Goal: Task Accomplishment & Management: Complete application form

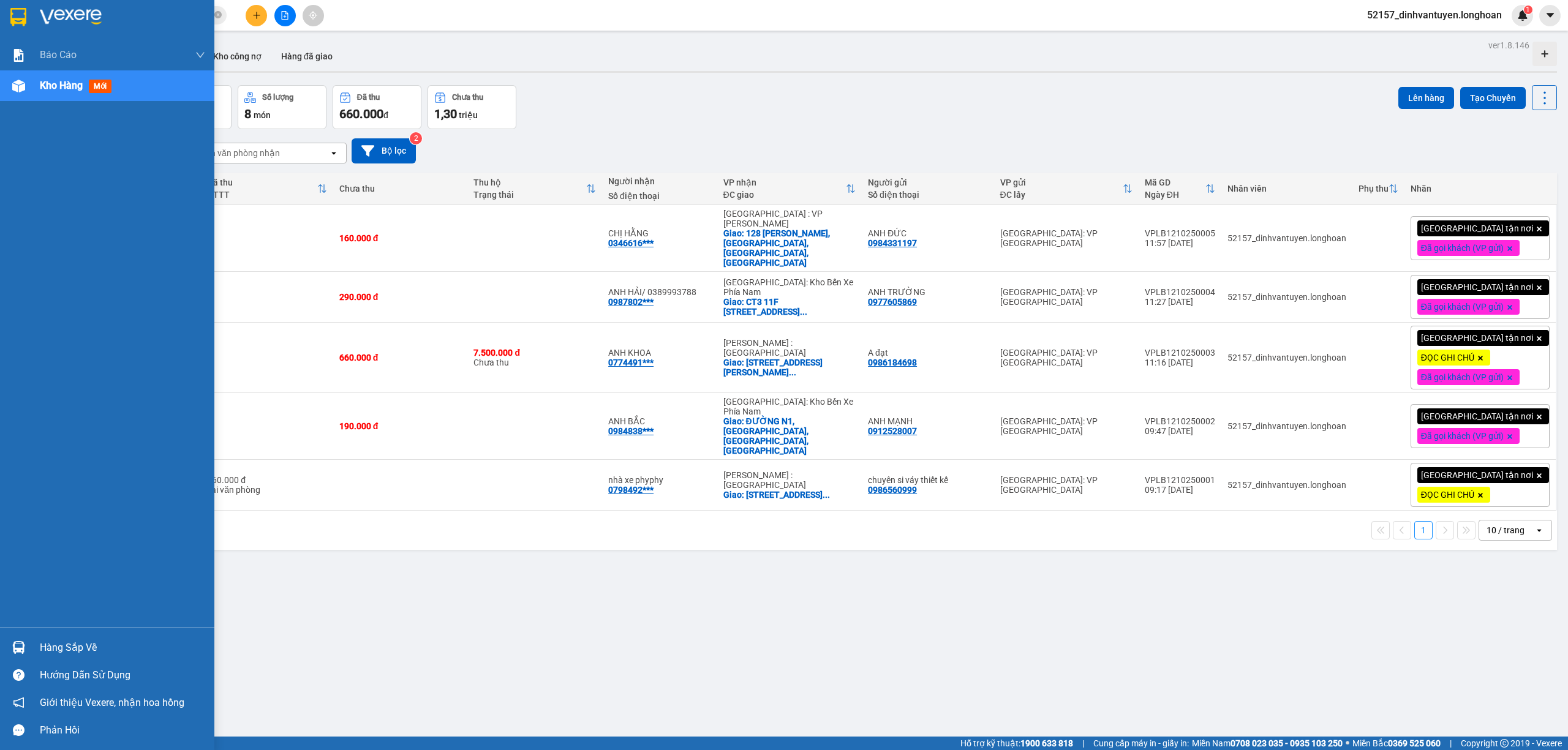
click at [20, 23] on img at bounding box center [18, 17] width 16 height 18
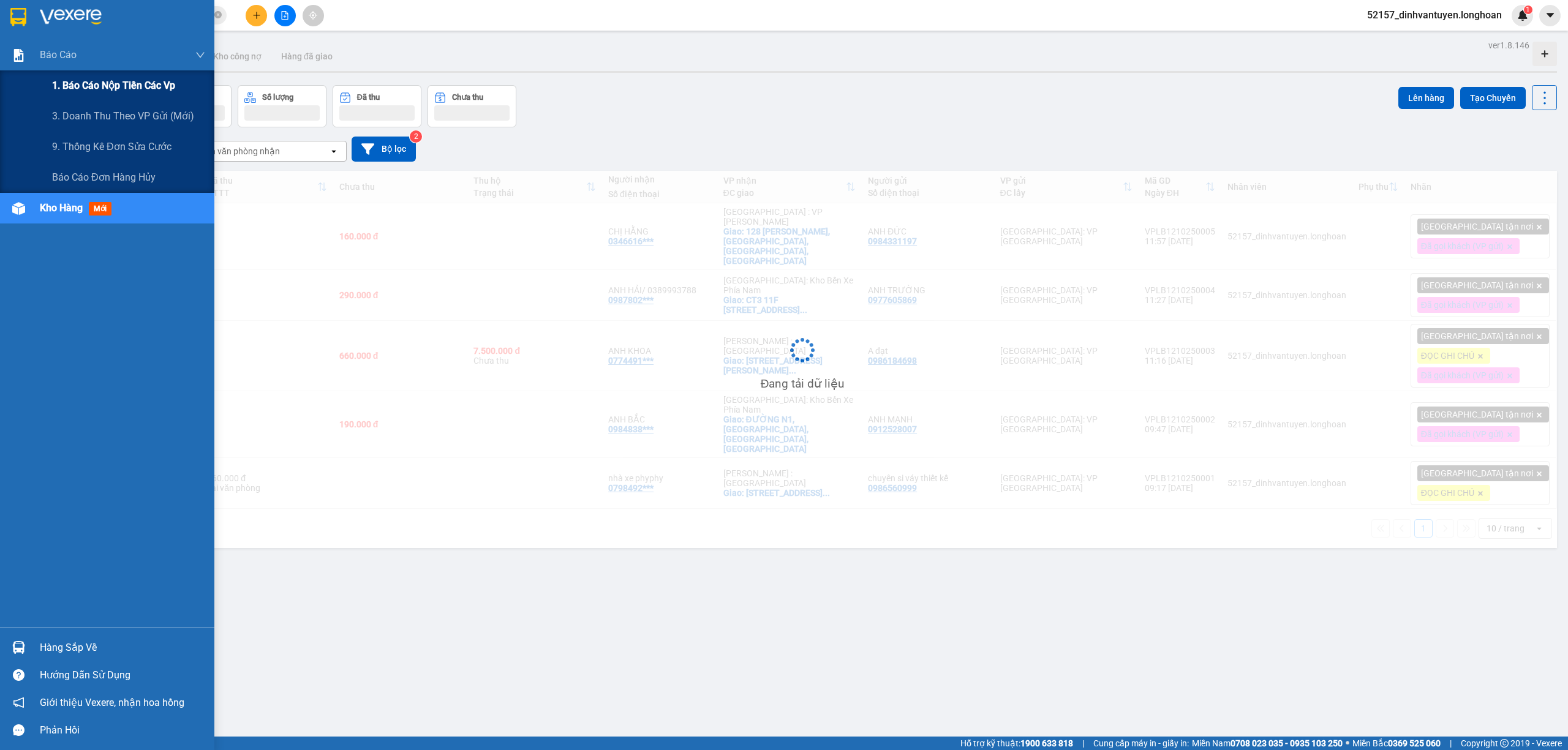
click at [137, 81] on span "1. Báo cáo nộp tiền các vp" at bounding box center [114, 86] width 123 height 15
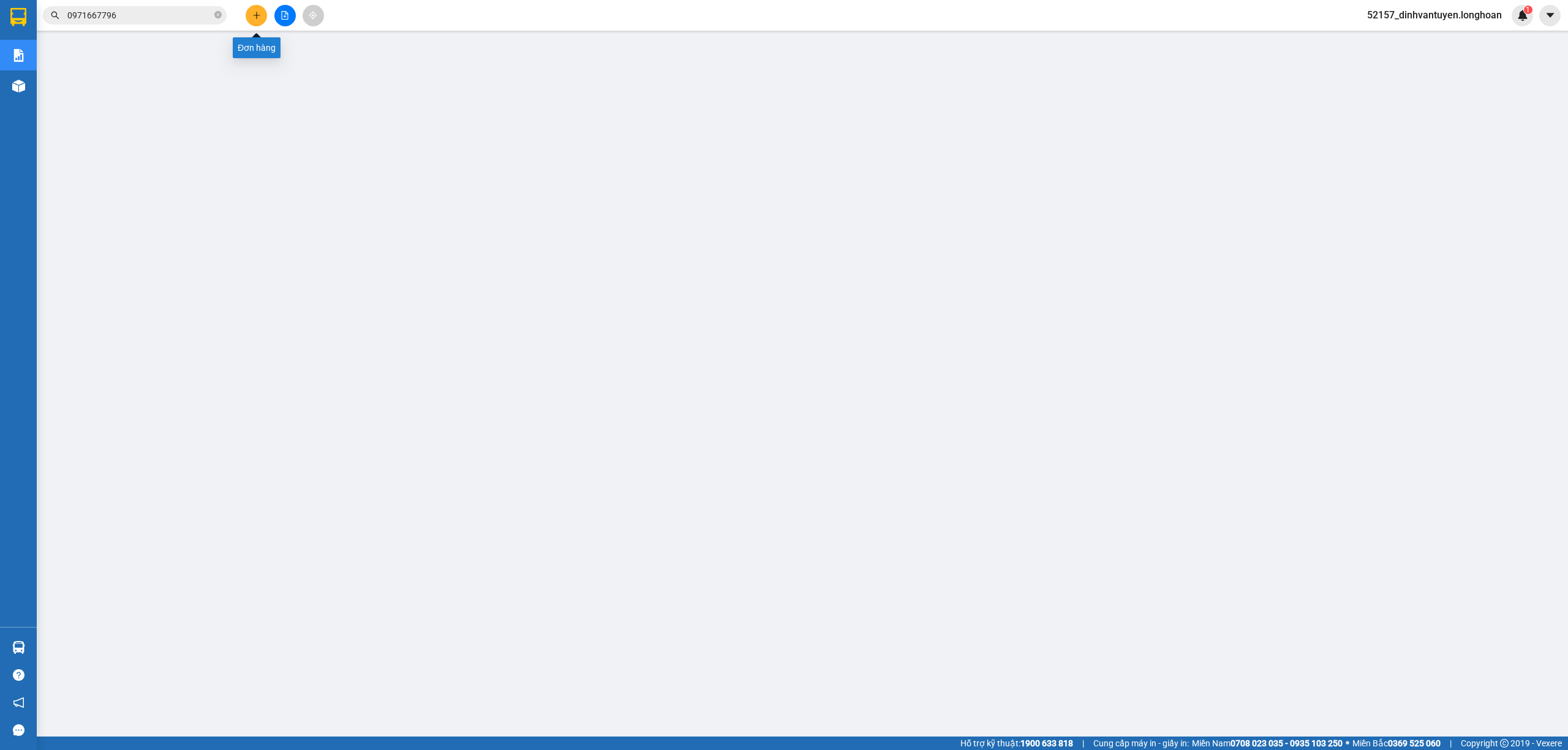
click at [255, 8] on button at bounding box center [256, 16] width 22 height 22
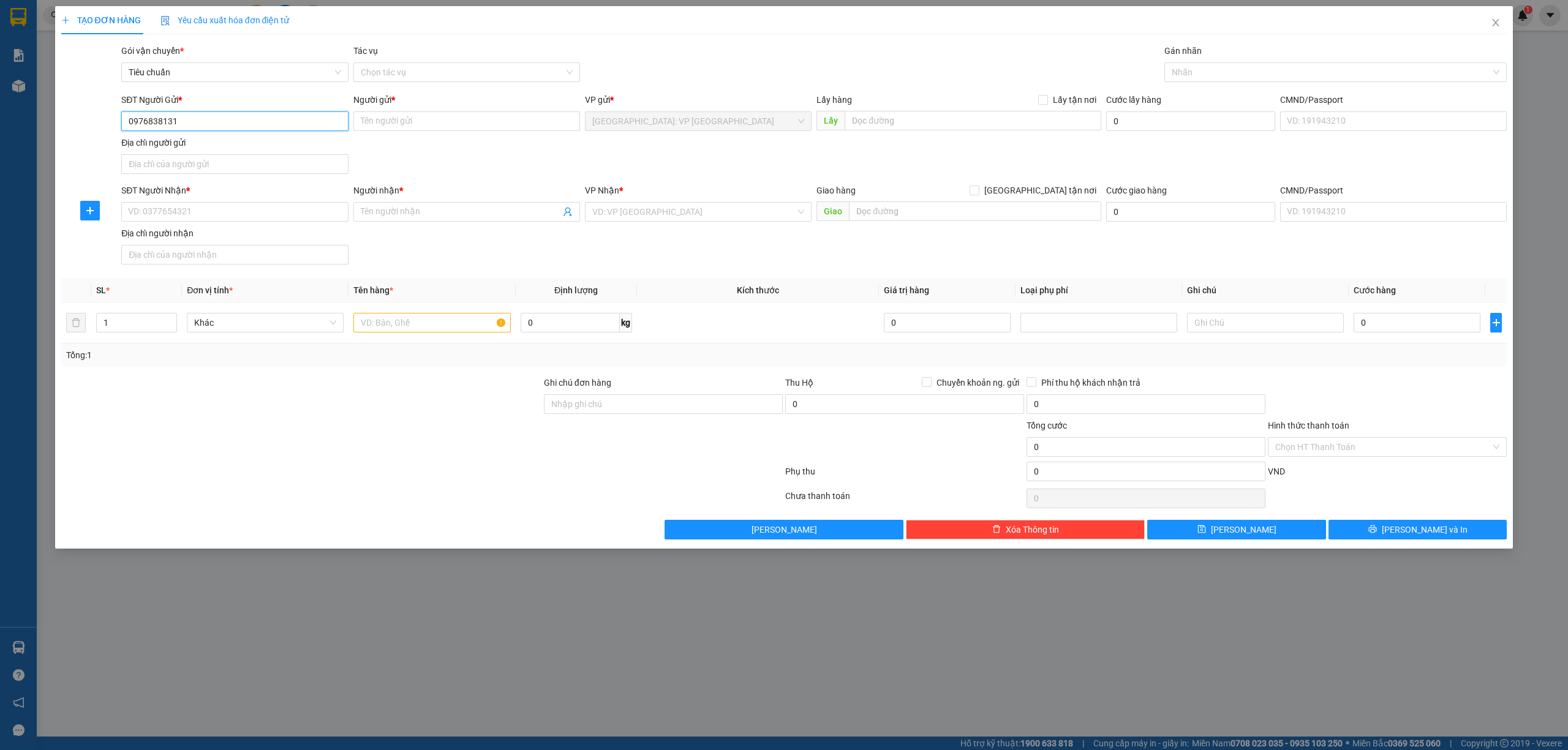
type input "0976838131"
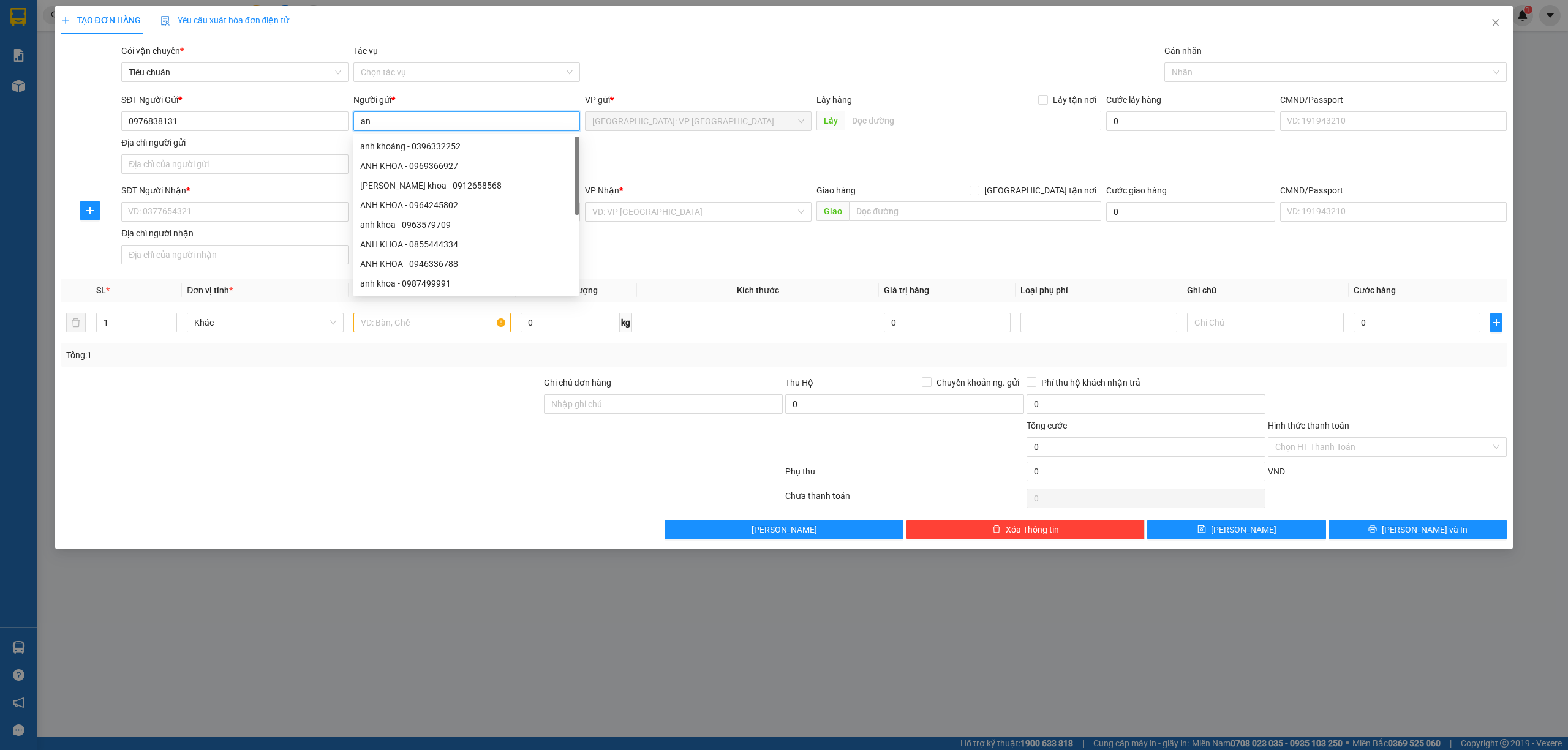
type input "a"
type input "ANH ĐỨC"
click at [278, 232] on div "Địa chỉ người nhận" at bounding box center [234, 233] width 227 height 13
click at [278, 245] on input "Địa chỉ người nhận" at bounding box center [234, 254] width 227 height 20
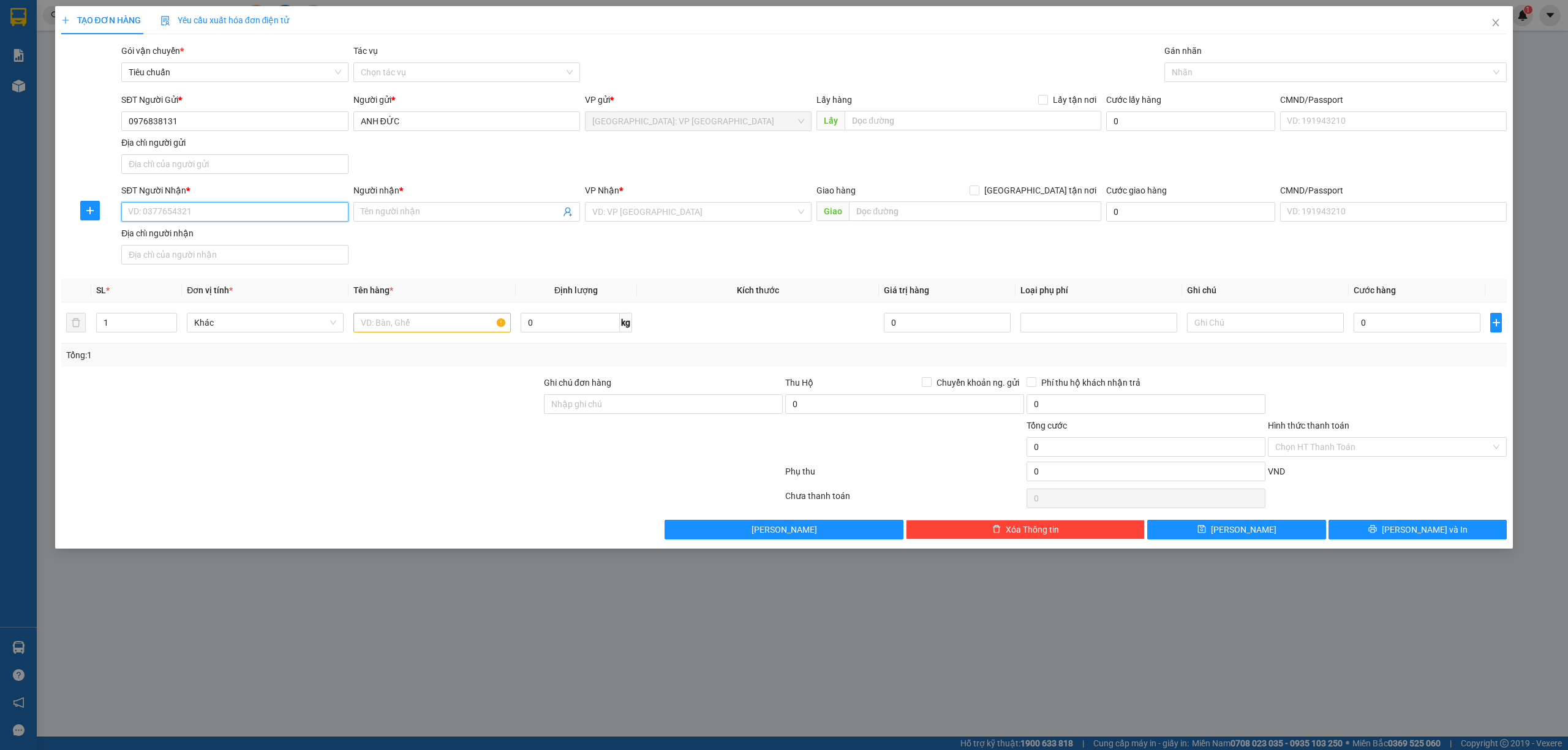
click at [295, 213] on input "SĐT Người Nhận *" at bounding box center [234, 212] width 227 height 20
click at [320, 129] on input "0976838131" at bounding box center [234, 121] width 227 height 20
click at [308, 220] on input "SĐT Người Nhận *" at bounding box center [234, 212] width 227 height 20
paste input "0976838131"
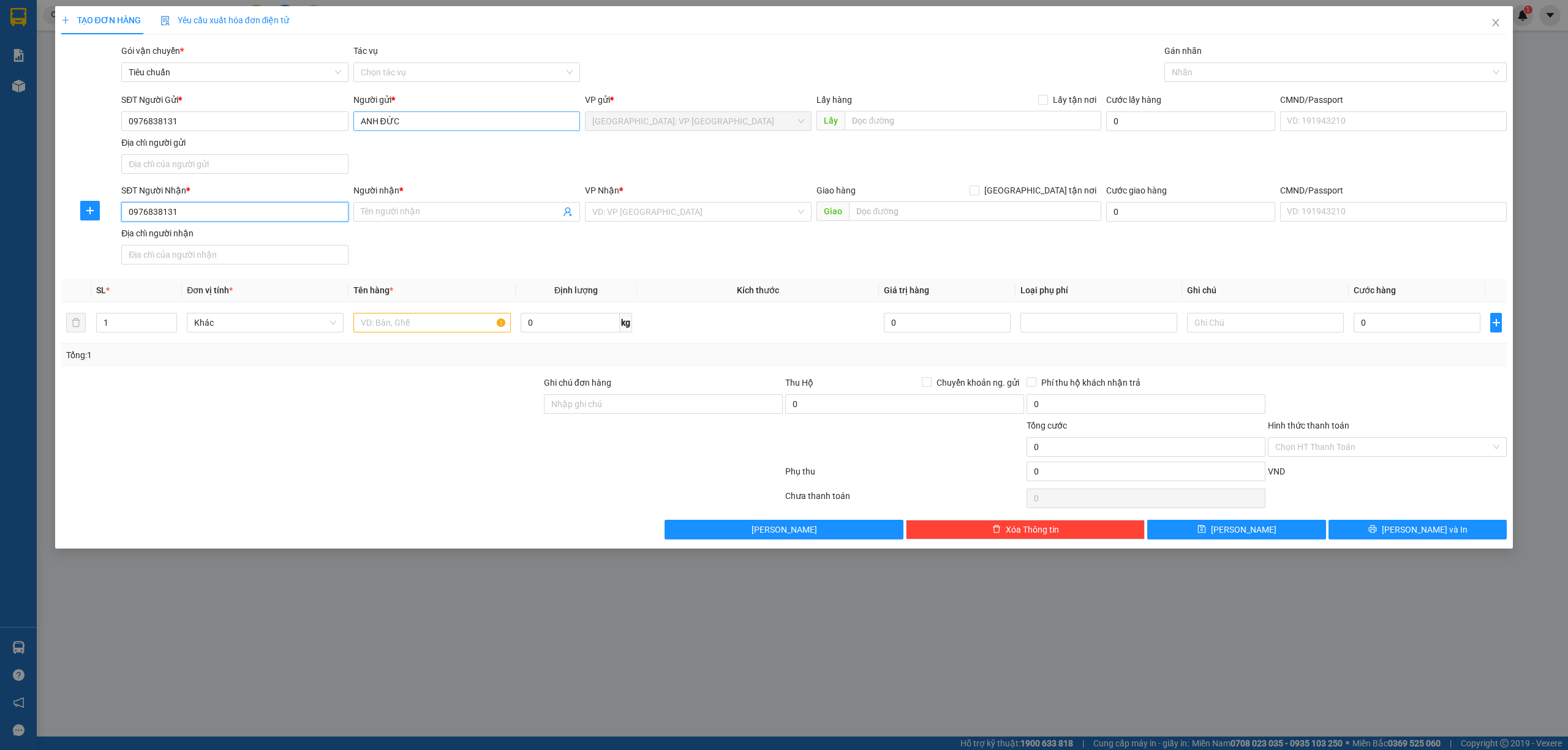
type input "0976838131"
click at [424, 121] on input "ANH ĐỨC" at bounding box center [466, 121] width 227 height 20
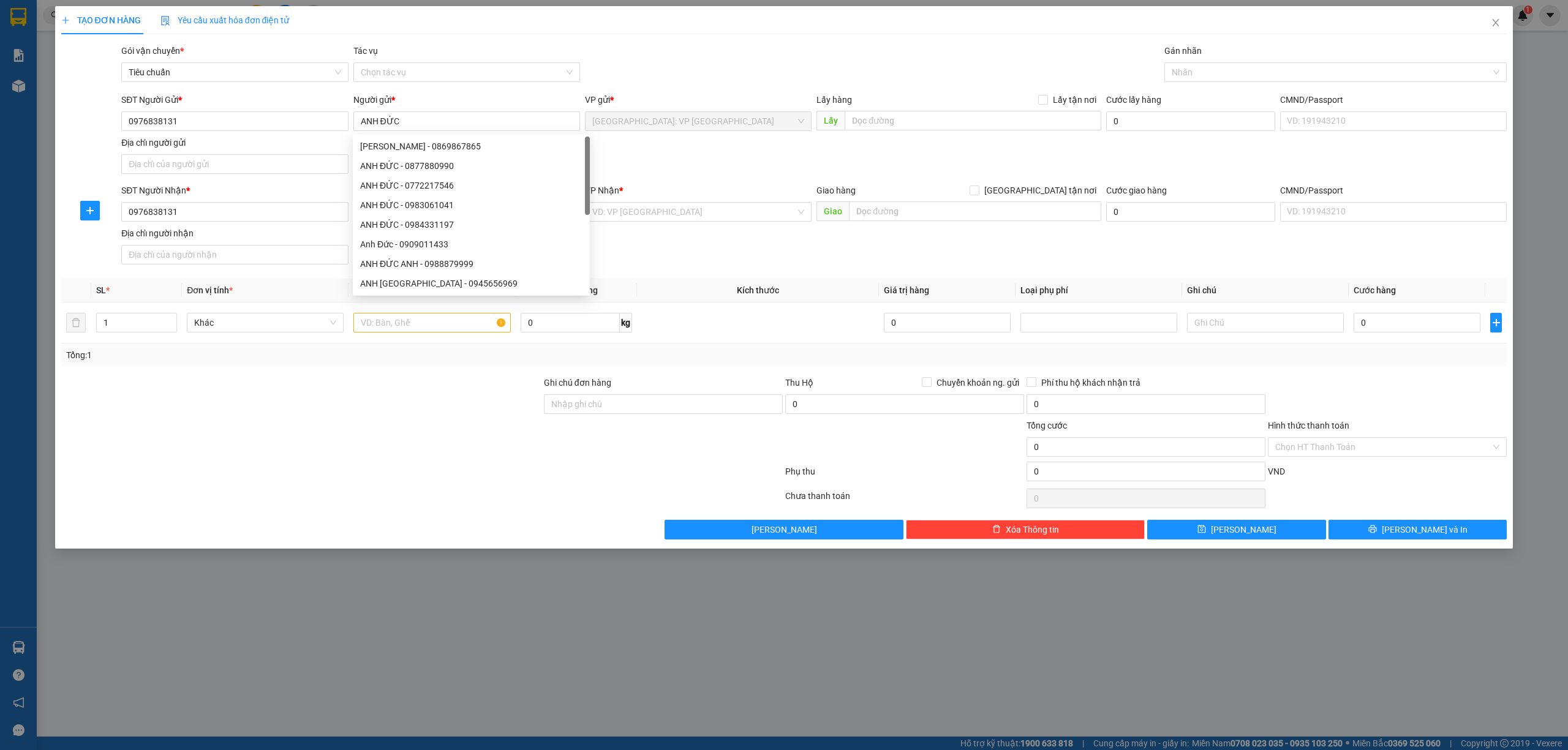
click at [268, 280] on th "Đơn vị tính *" at bounding box center [265, 291] width 167 height 24
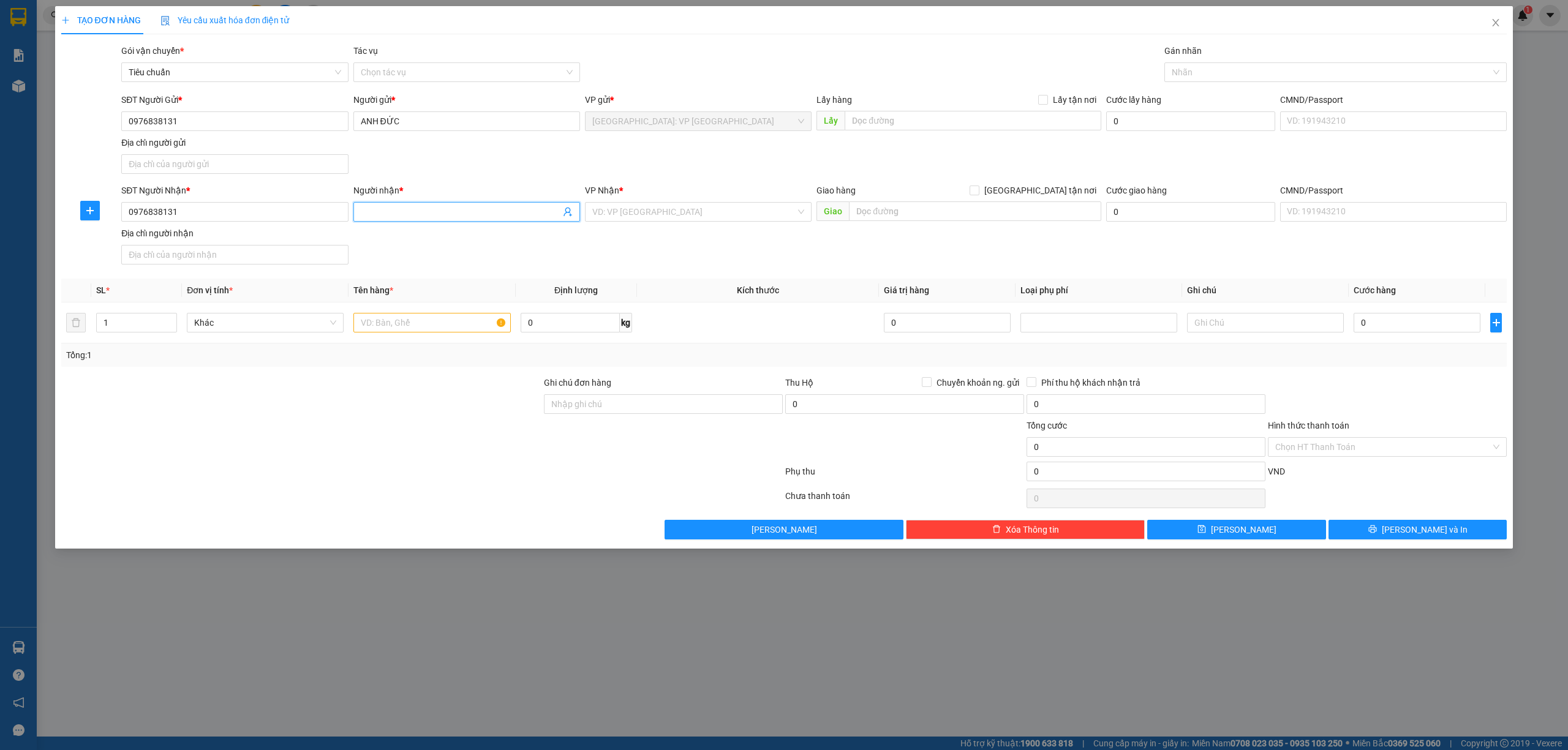
click at [405, 211] on input "Người nhận *" at bounding box center [460, 211] width 200 height 13
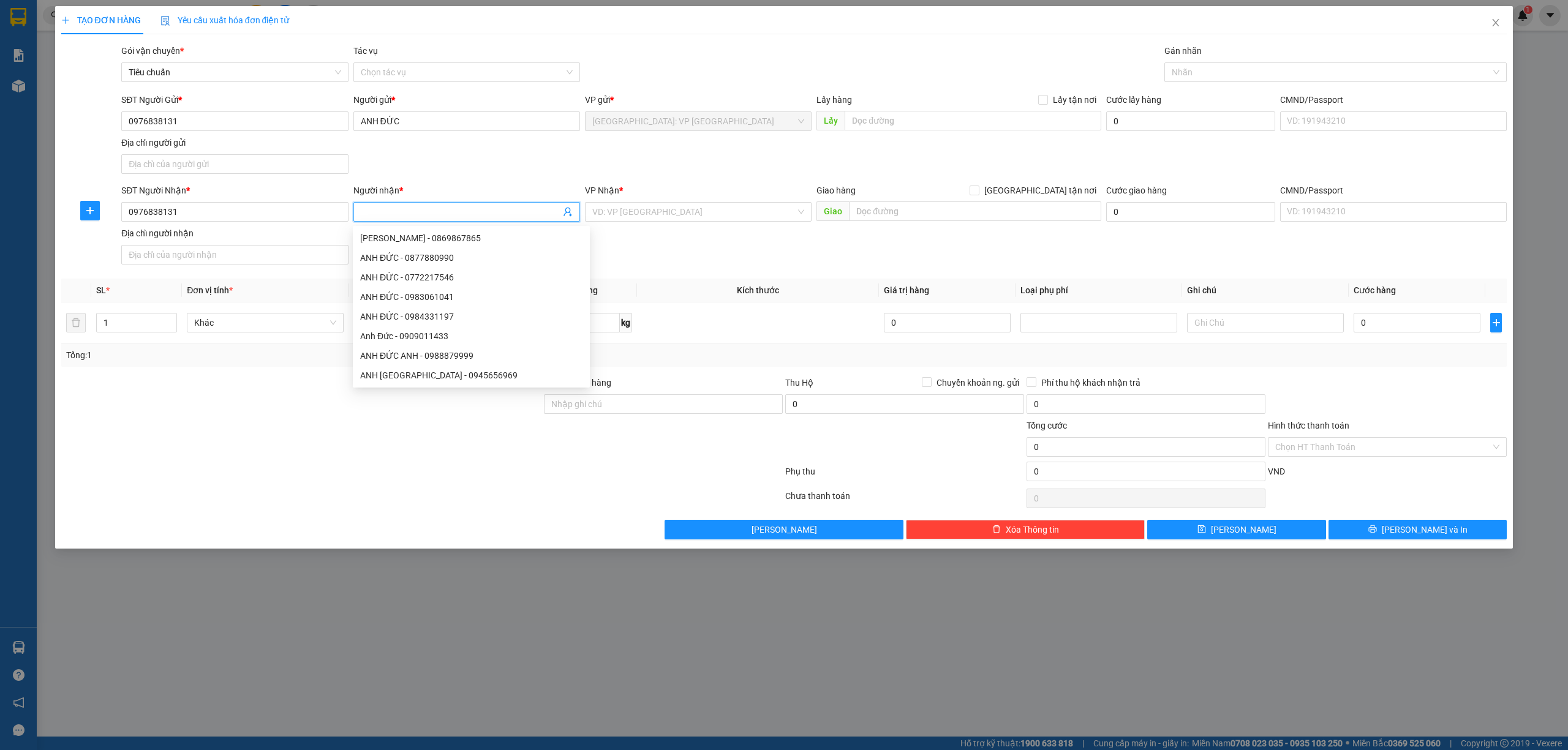
paste input "ANH ĐỨC"
type input "ANH ĐỨC"
click at [628, 207] on input "search" at bounding box center [694, 211] width 203 height 18
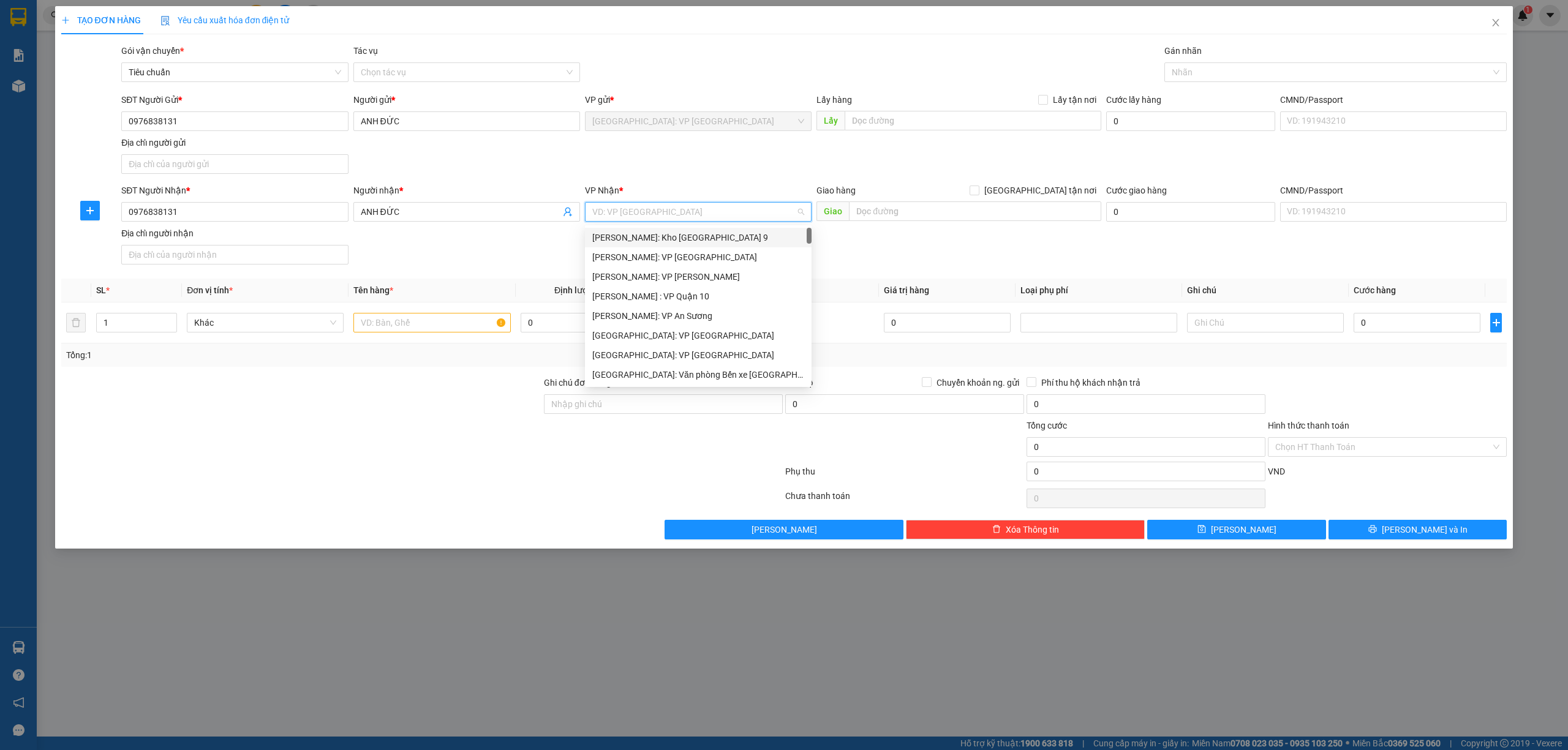
click at [732, 235] on div "[PERSON_NAME]: Kho [GEOGRAPHIC_DATA] 9" at bounding box center [698, 237] width 212 height 13
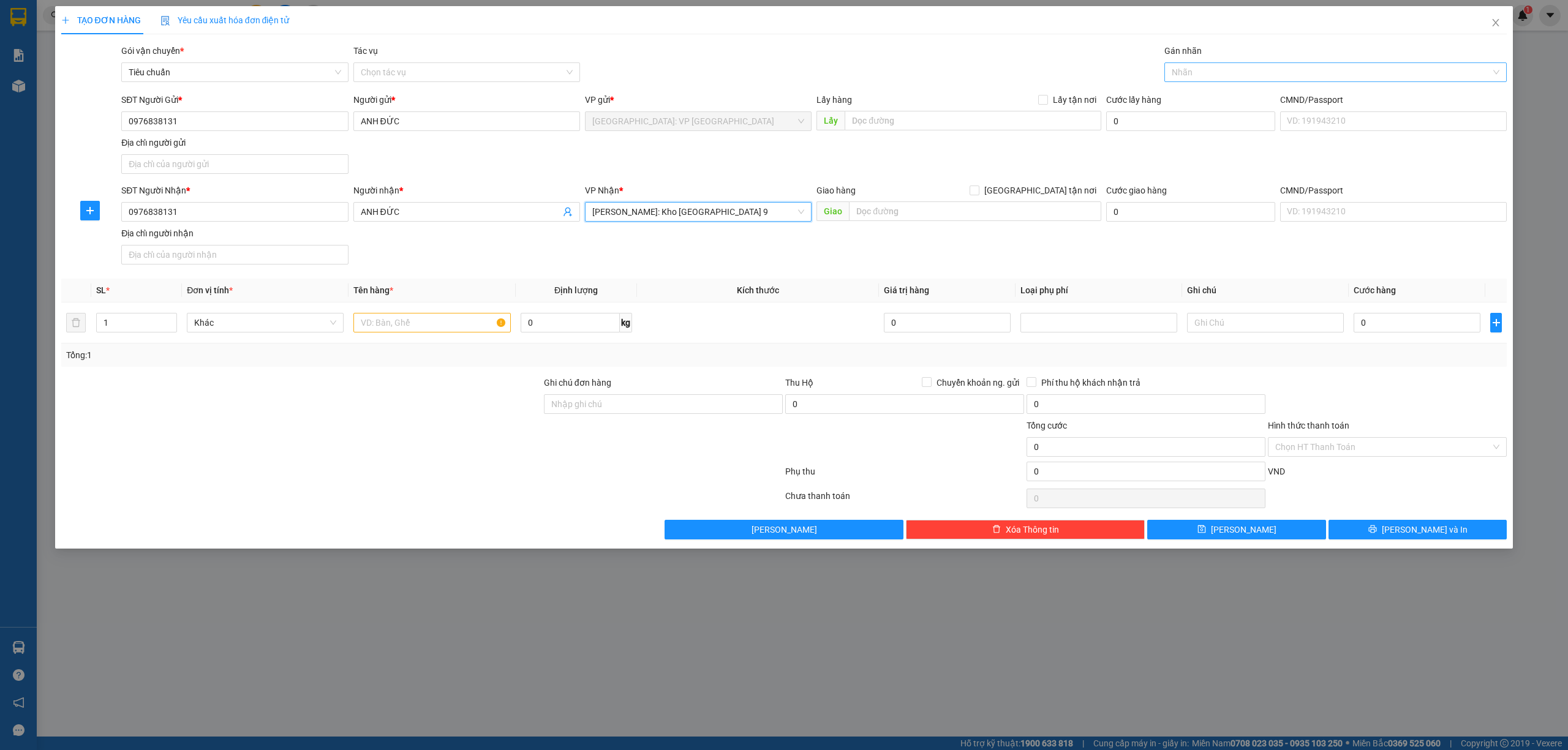
click at [1216, 72] on div at bounding box center [1330, 72] width 325 height 15
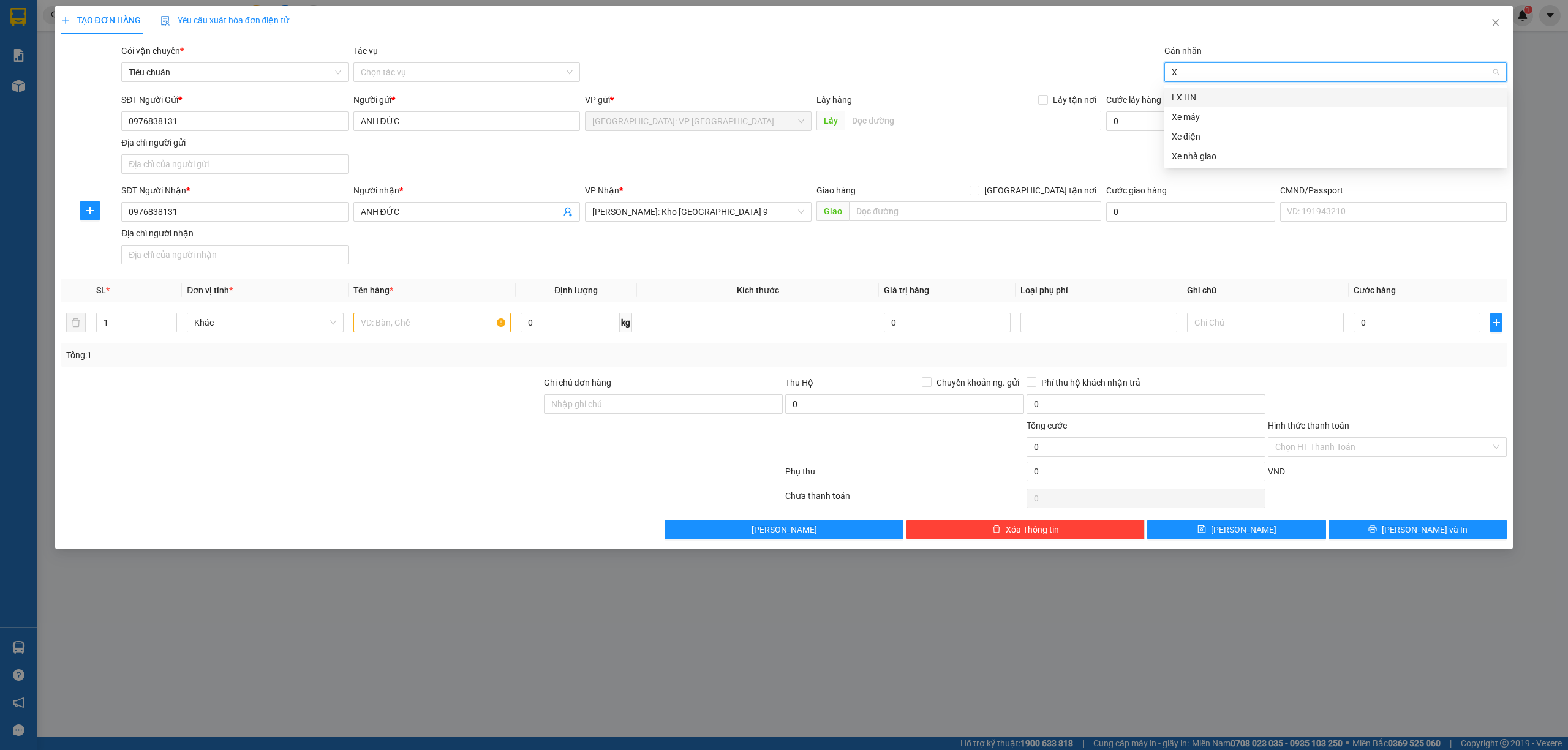
type input "XE"
click at [1206, 92] on div "Xe máy" at bounding box center [1335, 97] width 328 height 13
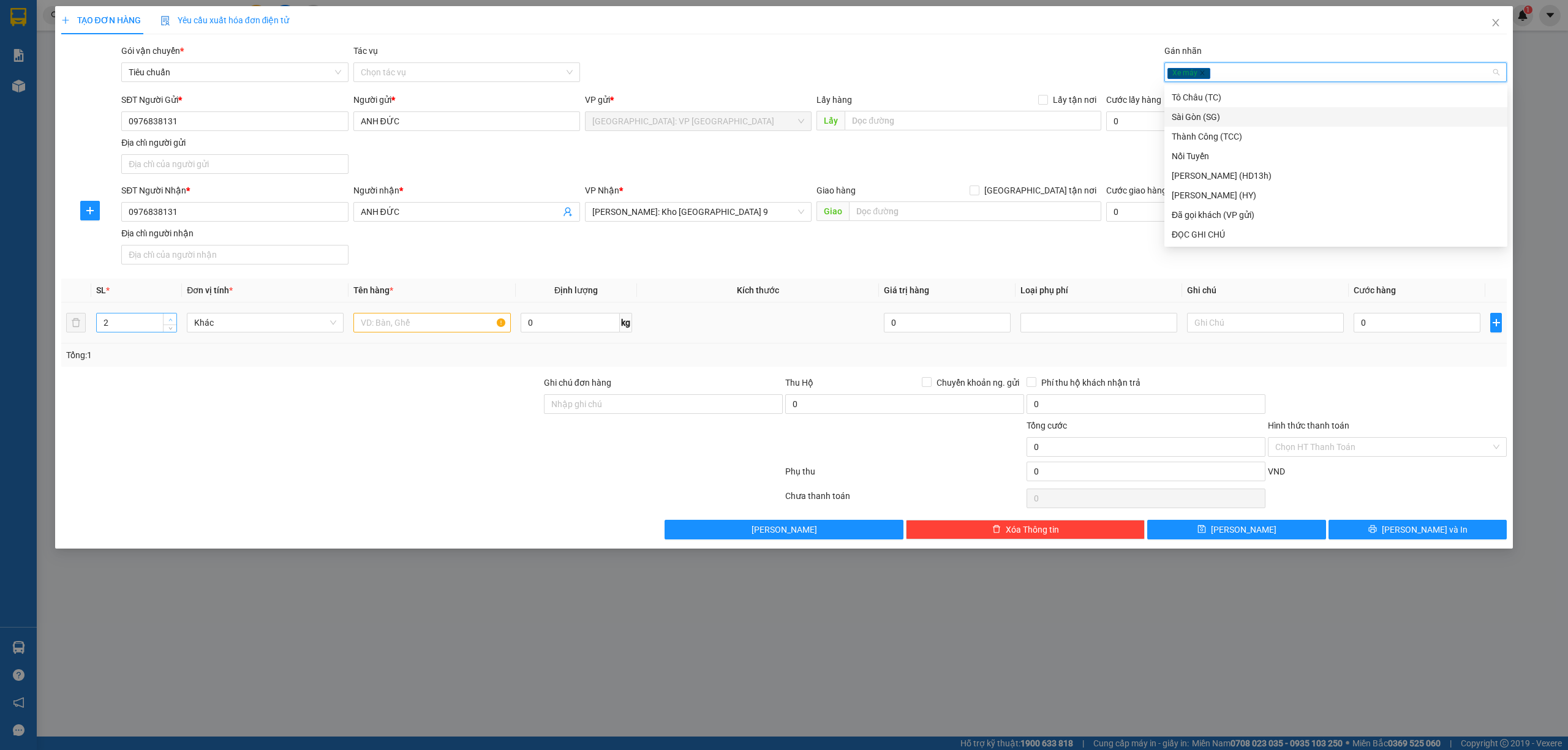
click at [168, 321] on icon "up" at bounding box center [170, 320] width 4 height 4
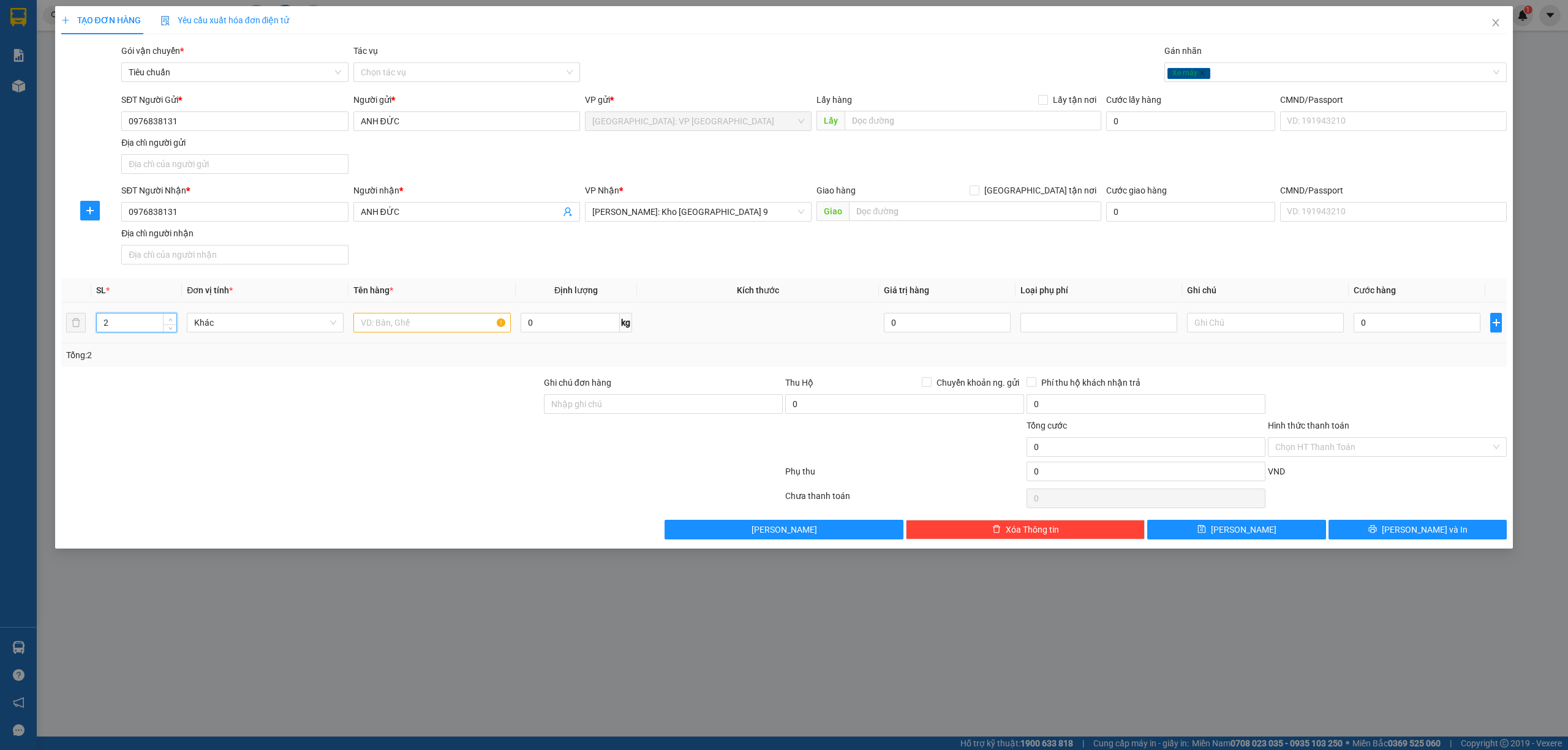
type input "3"
click at [168, 321] on icon "up" at bounding box center [170, 320] width 4 height 4
click at [402, 319] on input "text" at bounding box center [432, 322] width 157 height 20
type input "1 XE MÁY WAVE 99F1 19858 + 2 THÙNG XỐP HÀNG ĐỒ DÙNG CÁ NHÂN"
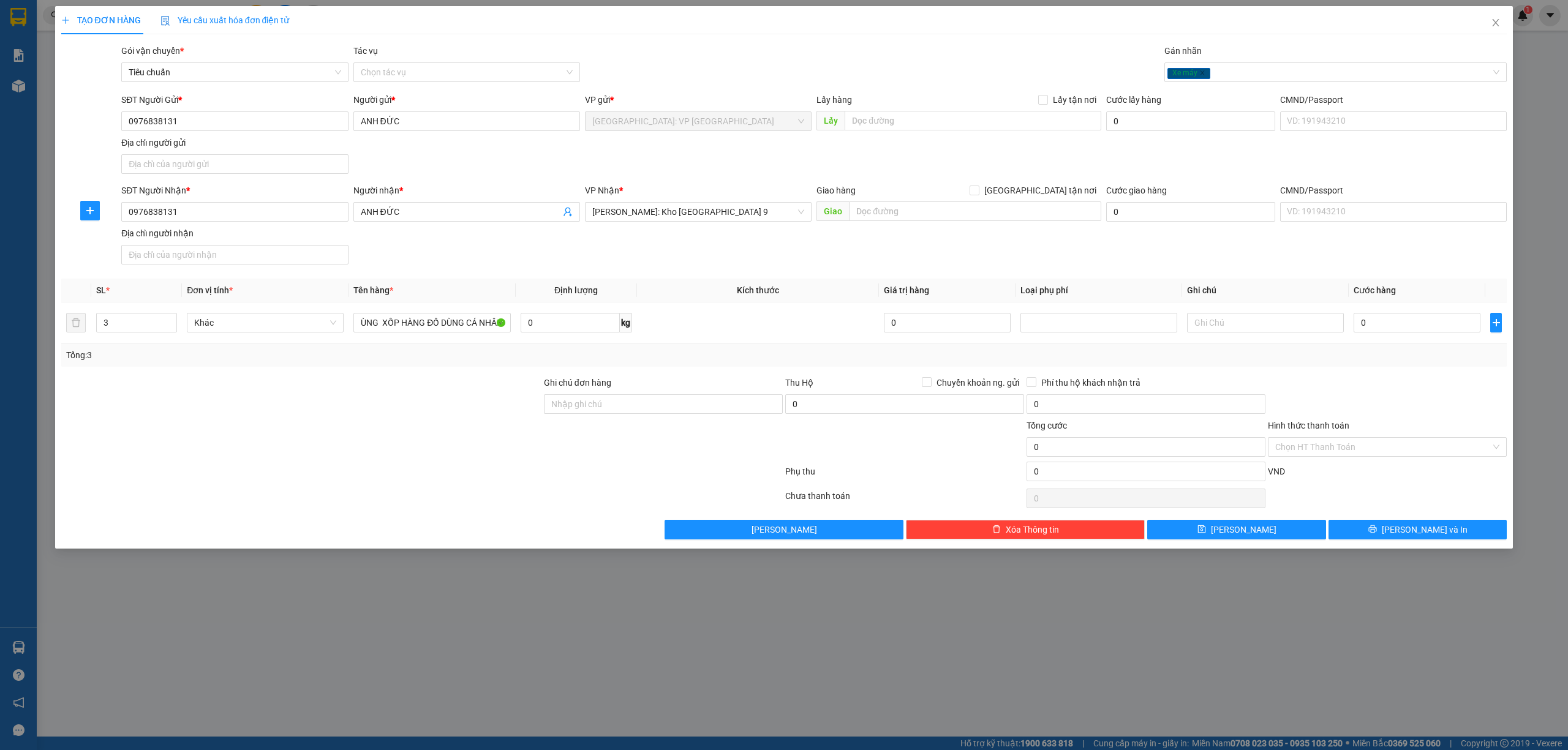
click at [624, 419] on div "Ghi chú đơn hàng" at bounding box center [663, 398] width 239 height 43
click at [633, 404] on input "Ghi chú đơn hàng" at bounding box center [663, 404] width 239 height 20
drag, startPoint x: 770, startPoint y: 405, endPoint x: 791, endPoint y: 403, distance: 21.1
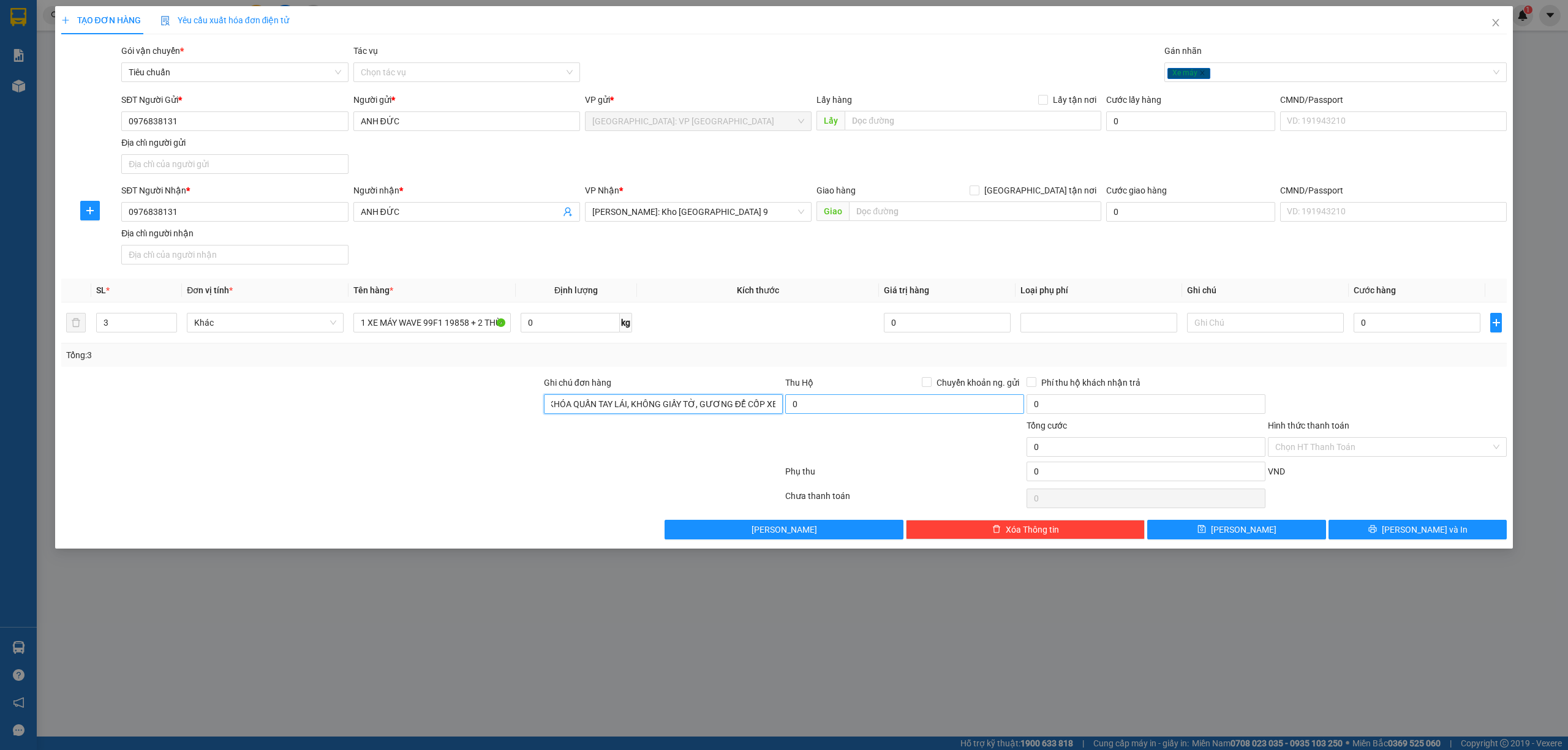
click at [791, 403] on div "Ghi chú đơn hàng CÓ CHÌA KHÓA QUẤN TAY LÁI, KHÔNG GIẤY TỜ, GƯƠNG ĐỂ CỐP XE Thu …" at bounding box center [784, 398] width 1449 height 43
type input "CÓ CHÌA KHÓA QUẤN TAY LÁI, KHÔNG GIẤY TỜ, GƯƠNG QUẤN TRÊN XE"
click at [341, 459] on div at bounding box center [301, 440] width 483 height 43
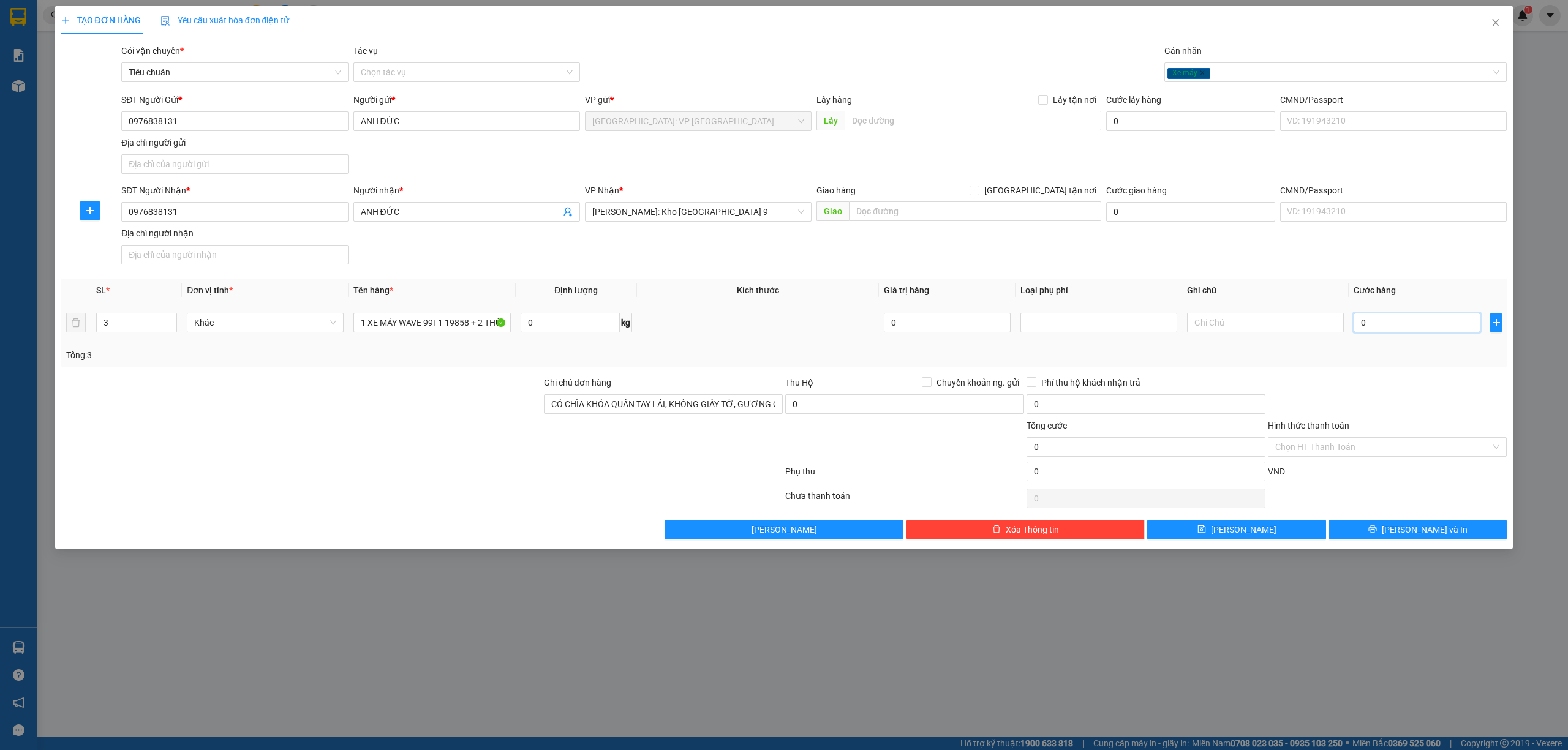
drag, startPoint x: 1374, startPoint y: 324, endPoint x: 1411, endPoint y: 305, distance: 41.6
click at [1377, 325] on input "0" at bounding box center [1417, 322] width 127 height 20
type input "1"
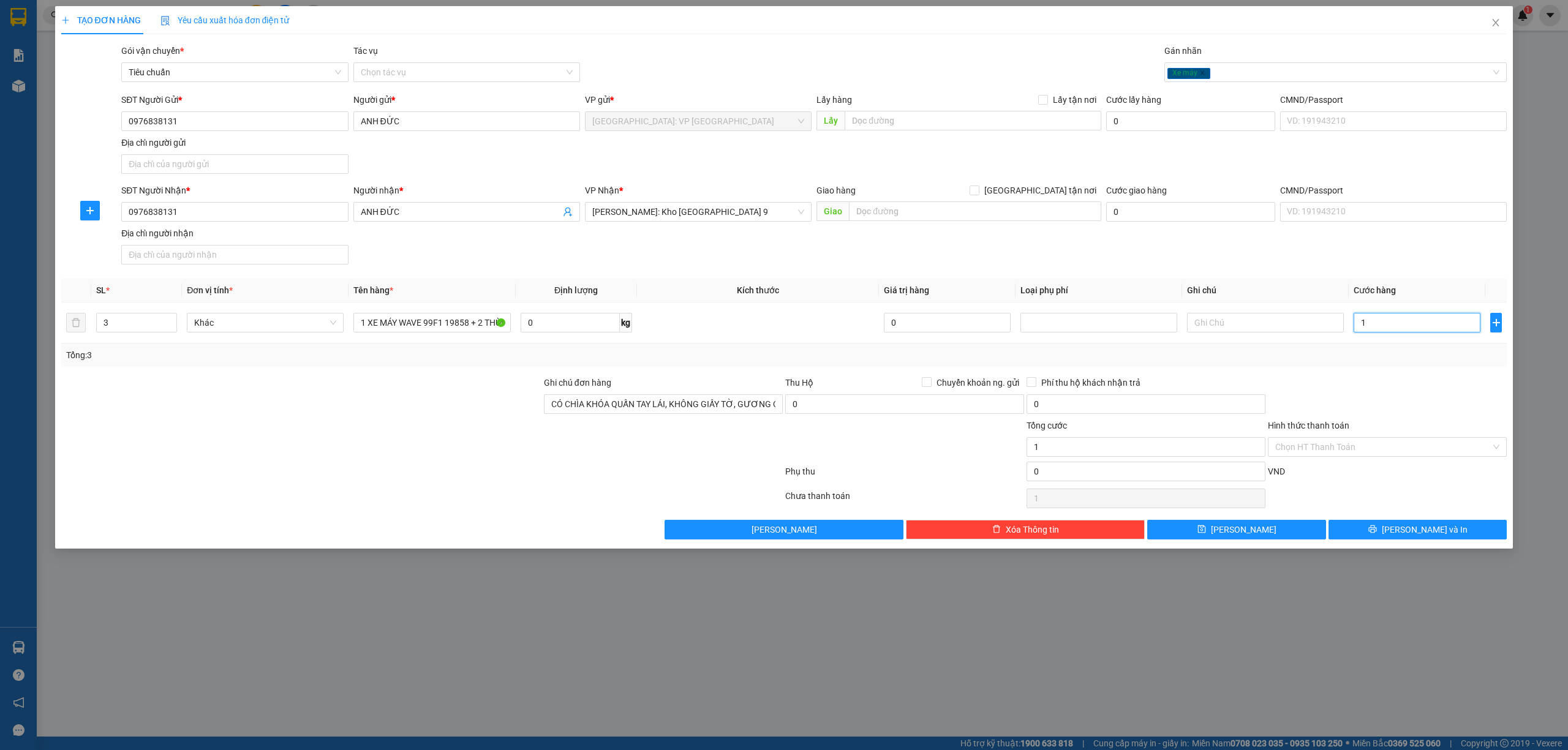
type input "11"
type input "110"
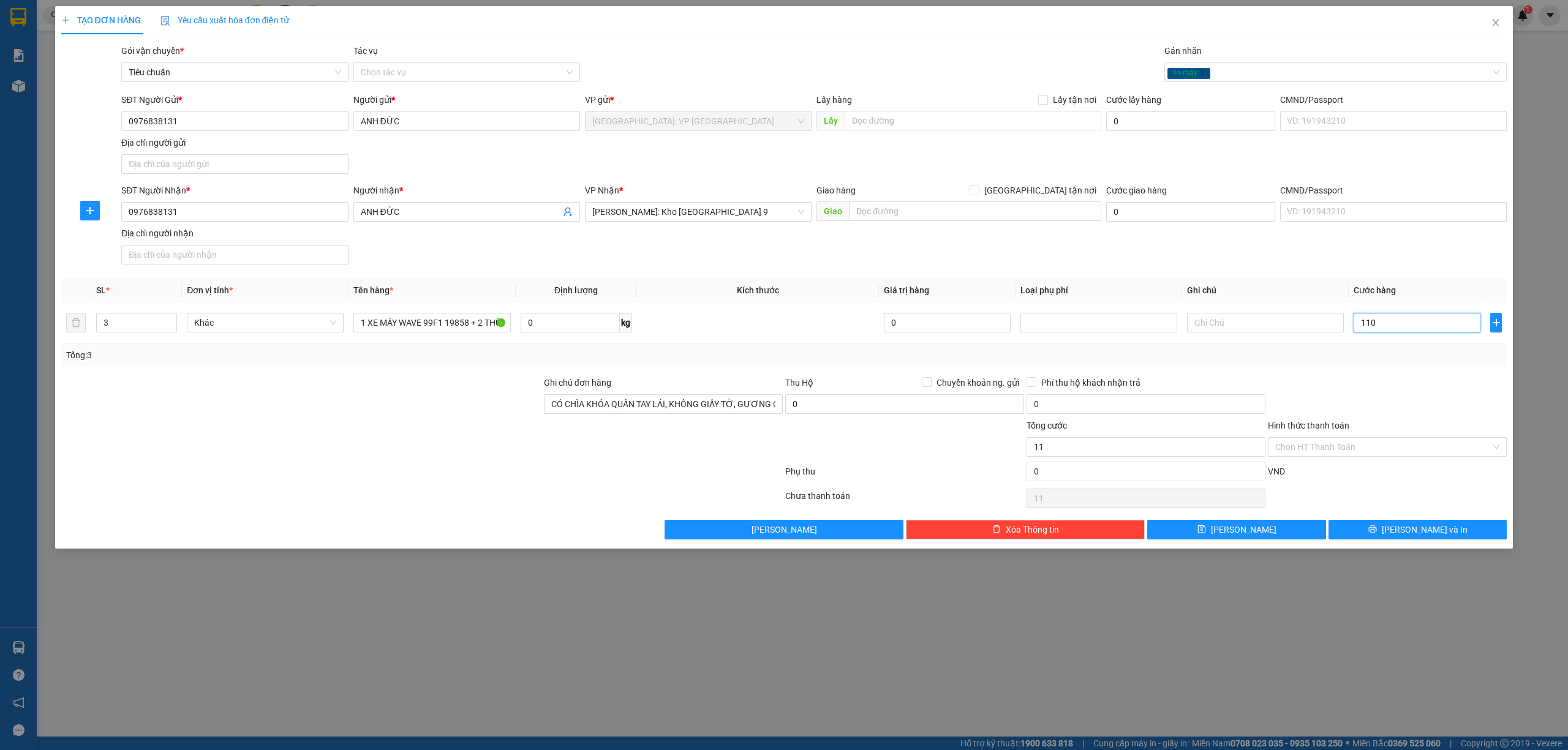
type input "110"
type input "1.100"
type input "11.000"
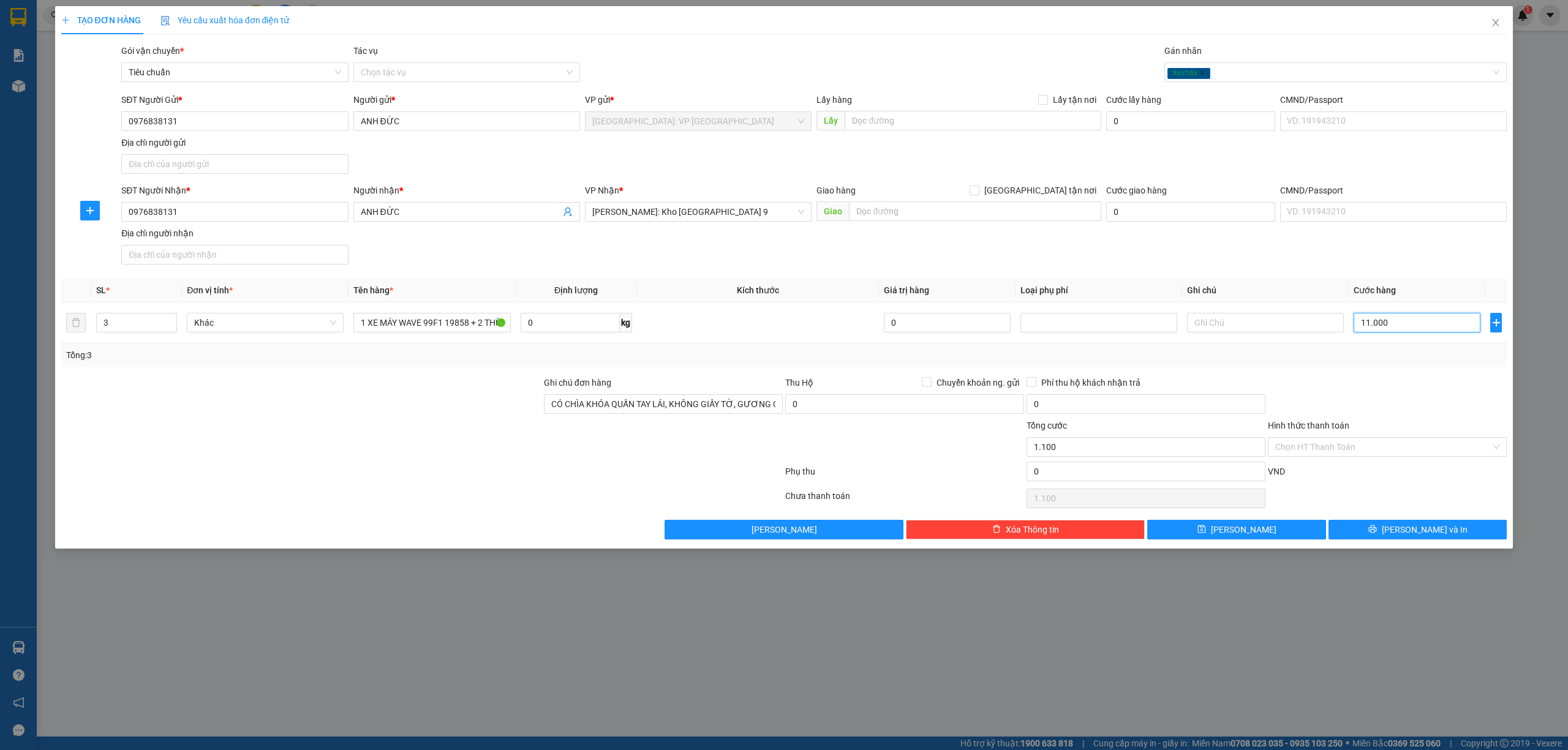
type input "11.000"
type input "110.000"
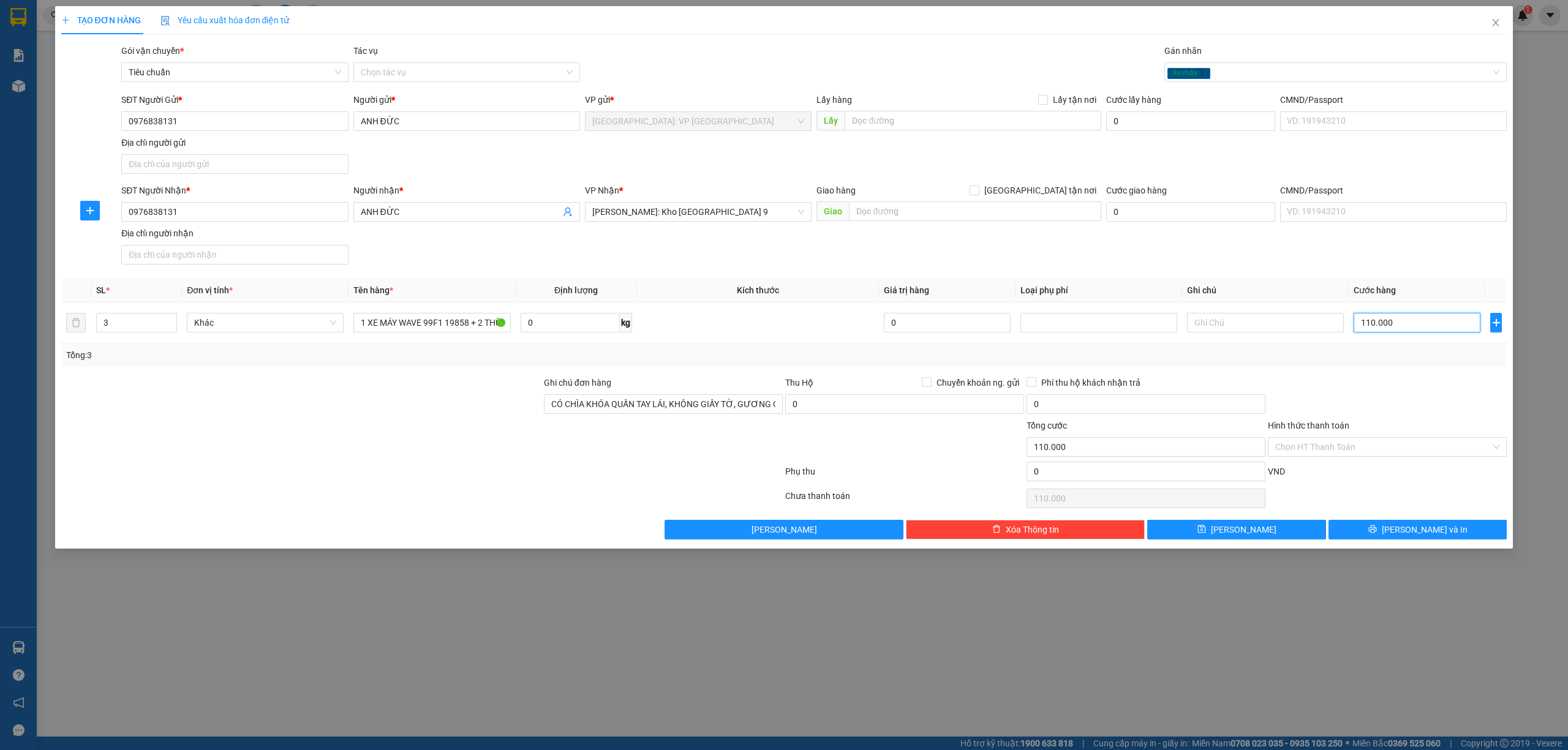
type input "1.100.000"
click at [1428, 533] on span "[PERSON_NAME] và In" at bounding box center [1424, 529] width 86 height 13
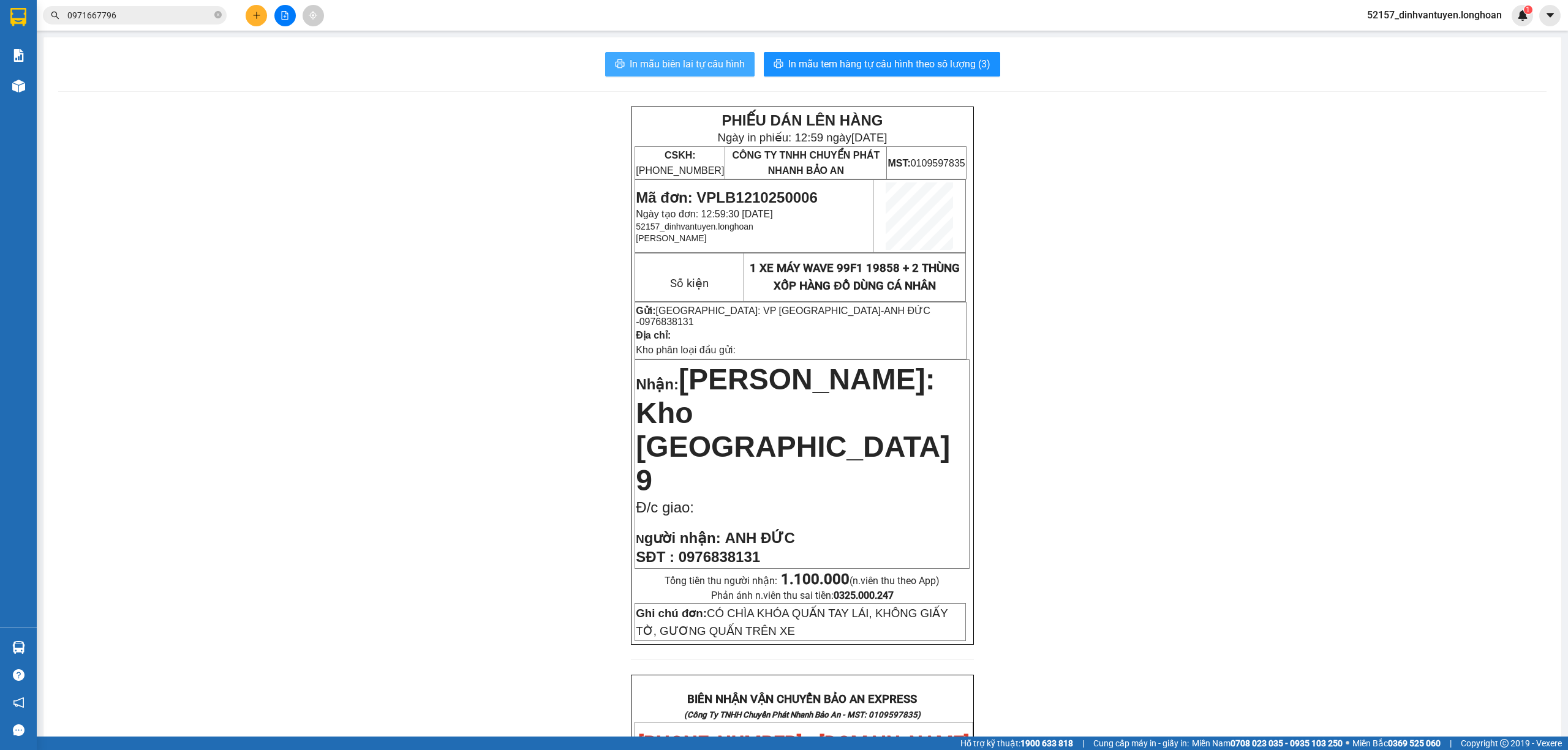
click at [727, 69] on span "In mẫu biên lai tự cấu hình" at bounding box center [687, 64] width 115 height 15
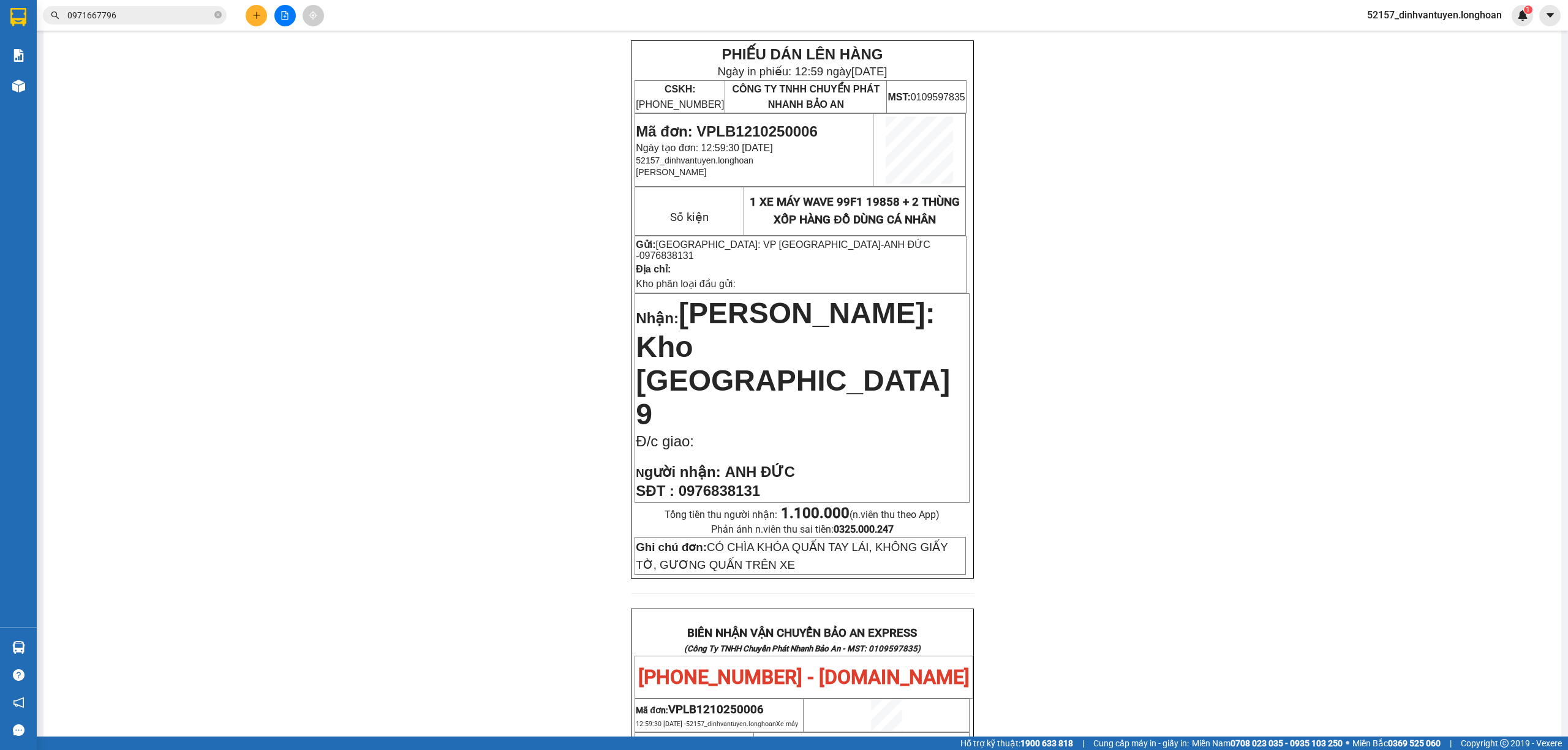
scroll to position [163, 0]
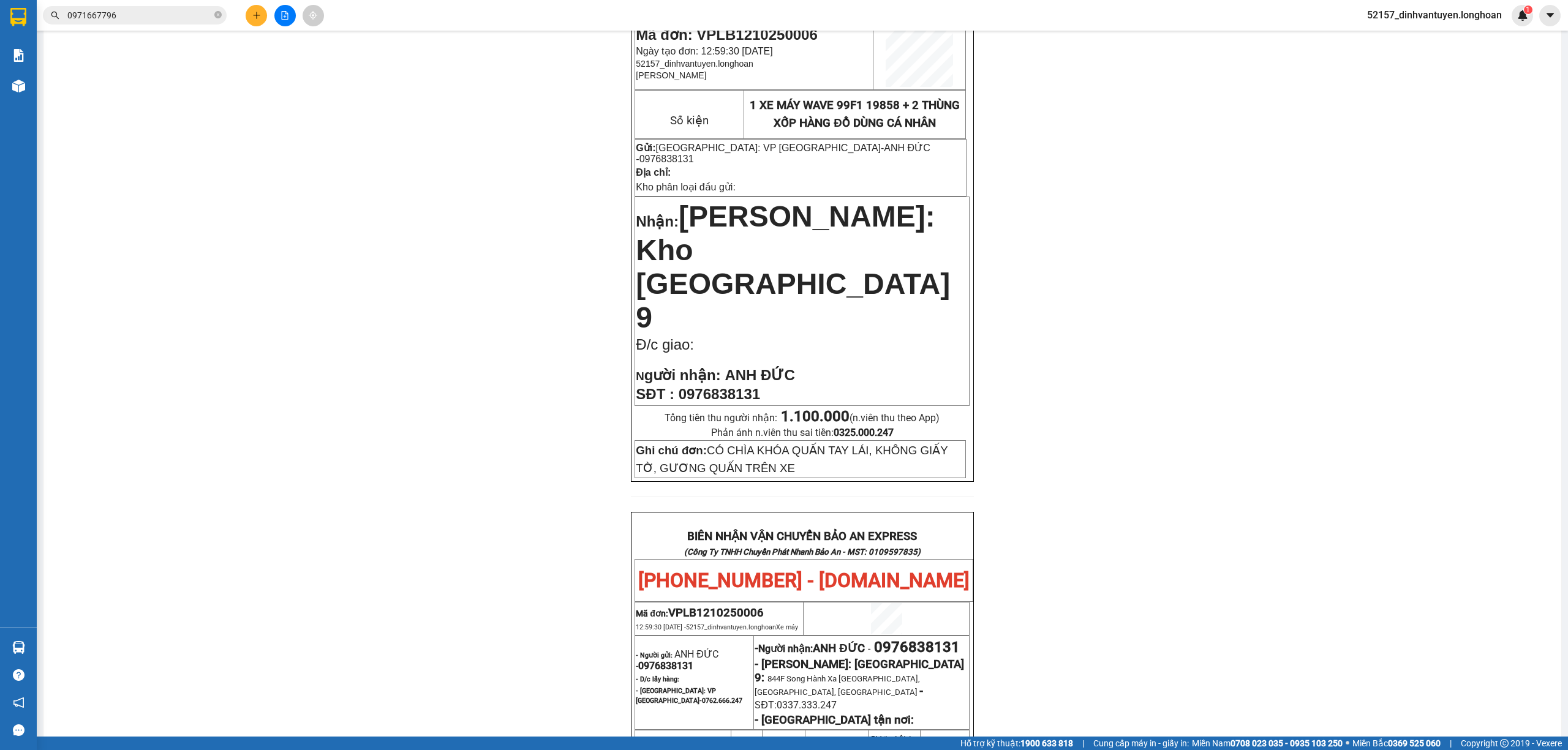
click at [694, 154] on span "0976838131" at bounding box center [667, 159] width 55 height 10
copy span "0976838131"
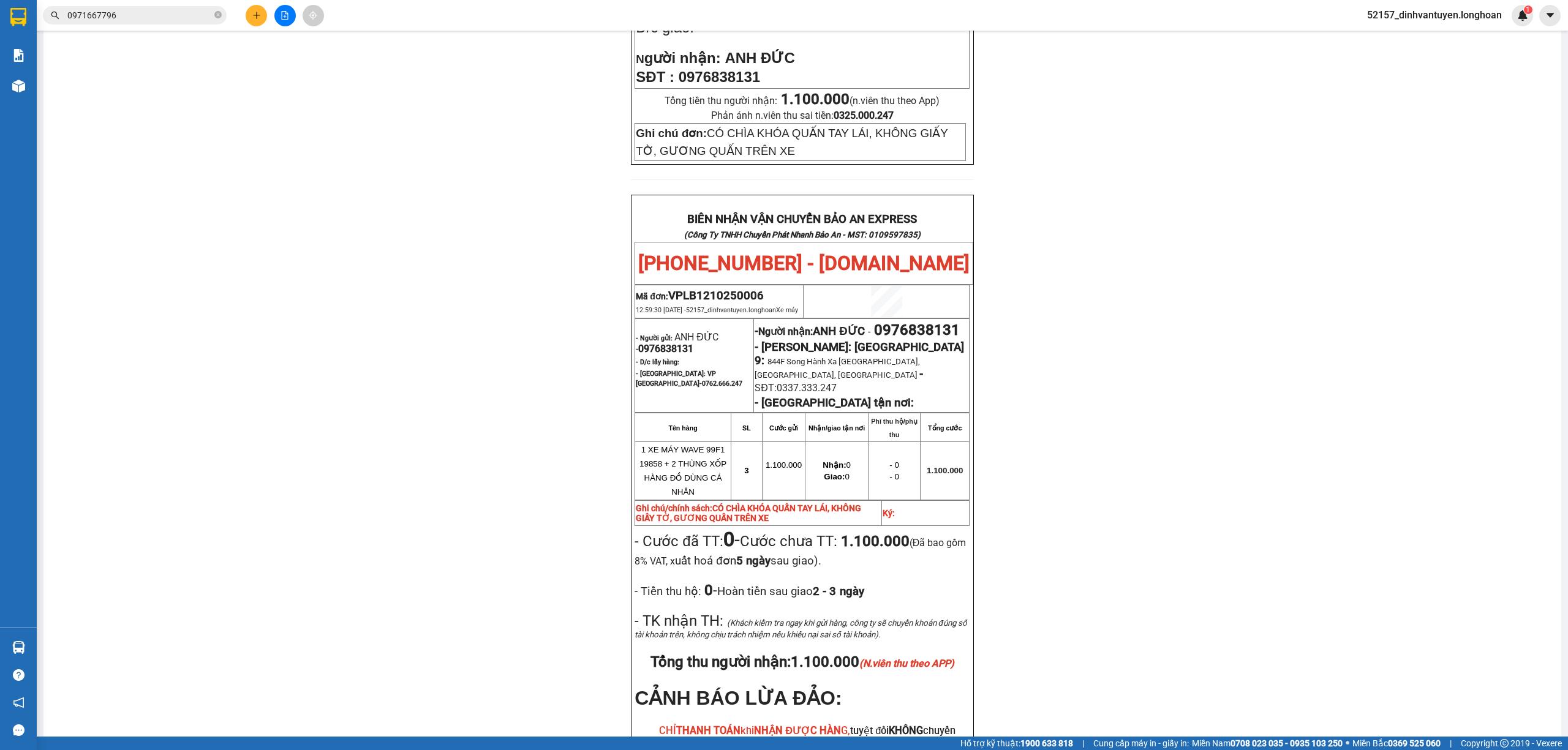
scroll to position [572, 0]
